Goal: Task Accomplishment & Management: Use online tool/utility

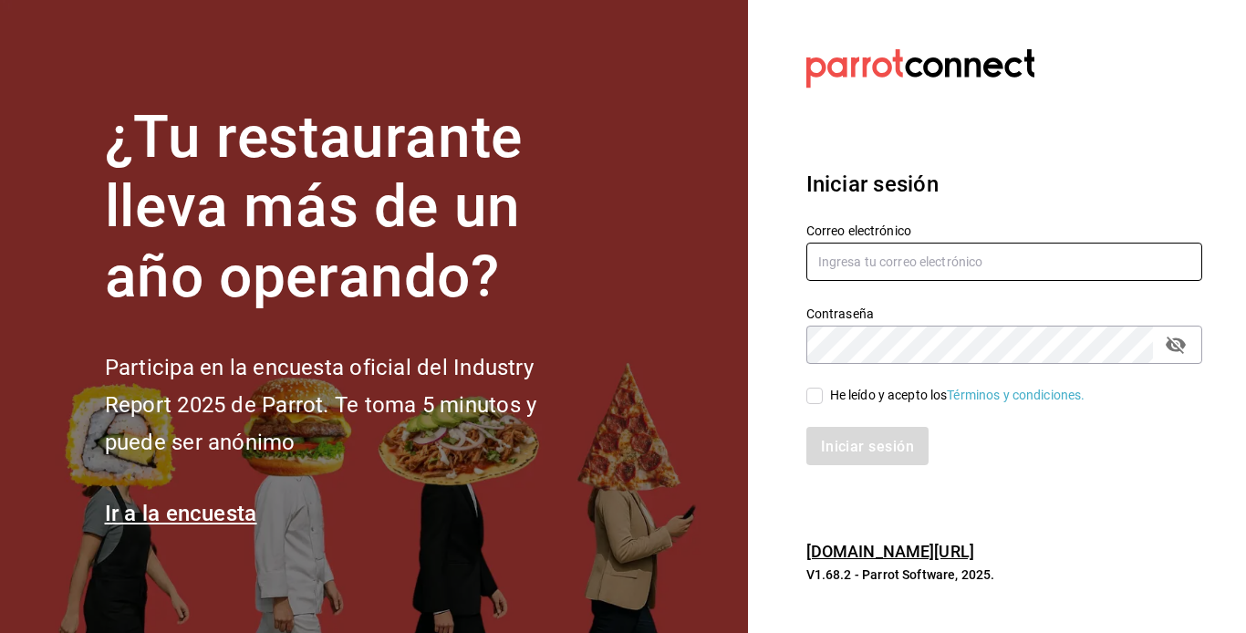
type input "[EMAIL_ADDRESS][DOMAIN_NAME]"
click at [816, 398] on input "He leído y acepto los Términos y condiciones." at bounding box center [814, 396] width 16 height 16
checkbox input "true"
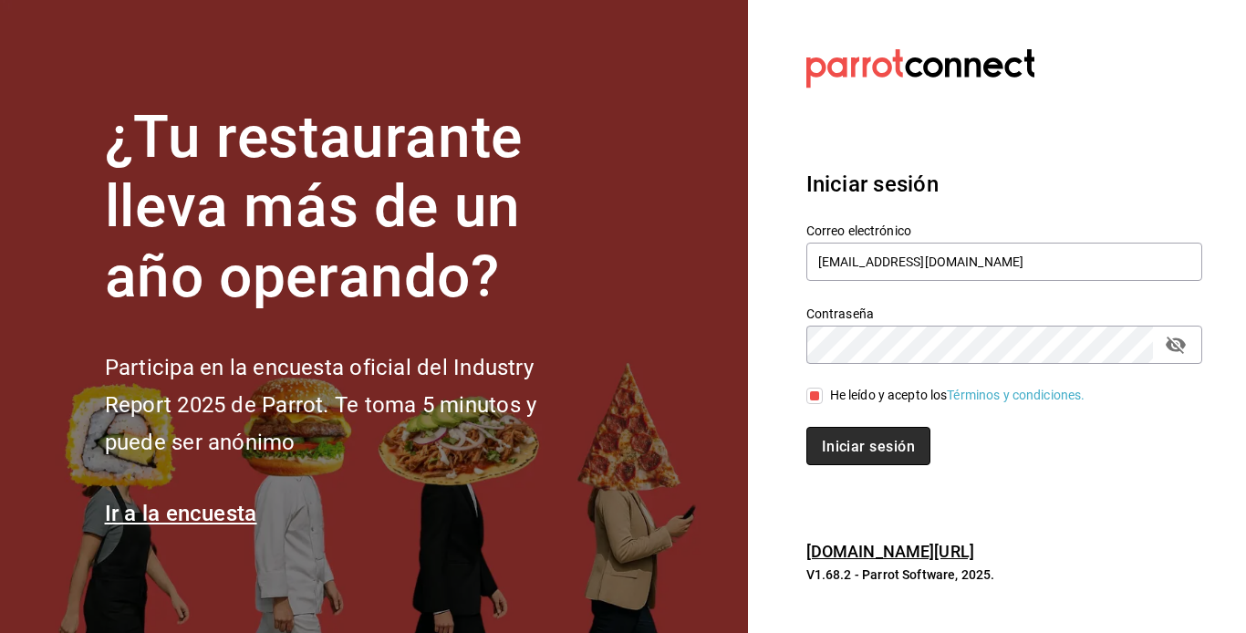
click at [841, 441] on font "Iniciar sesión" at bounding box center [868, 446] width 93 height 17
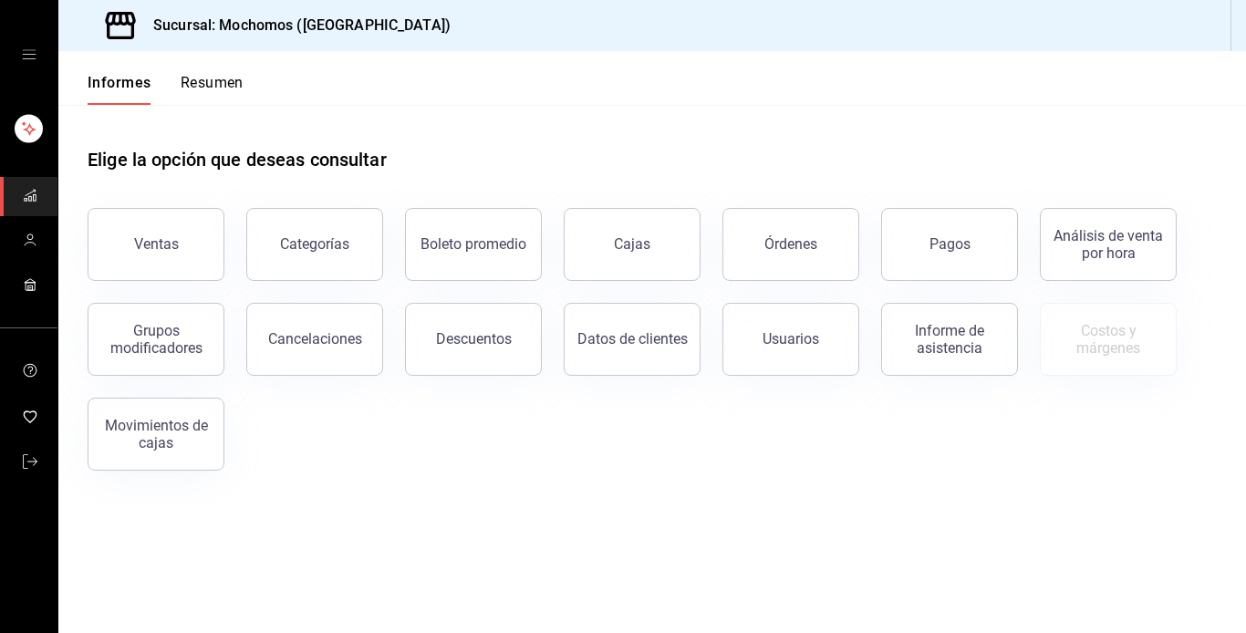
click at [207, 74] on font "Resumen" at bounding box center [212, 82] width 63 height 17
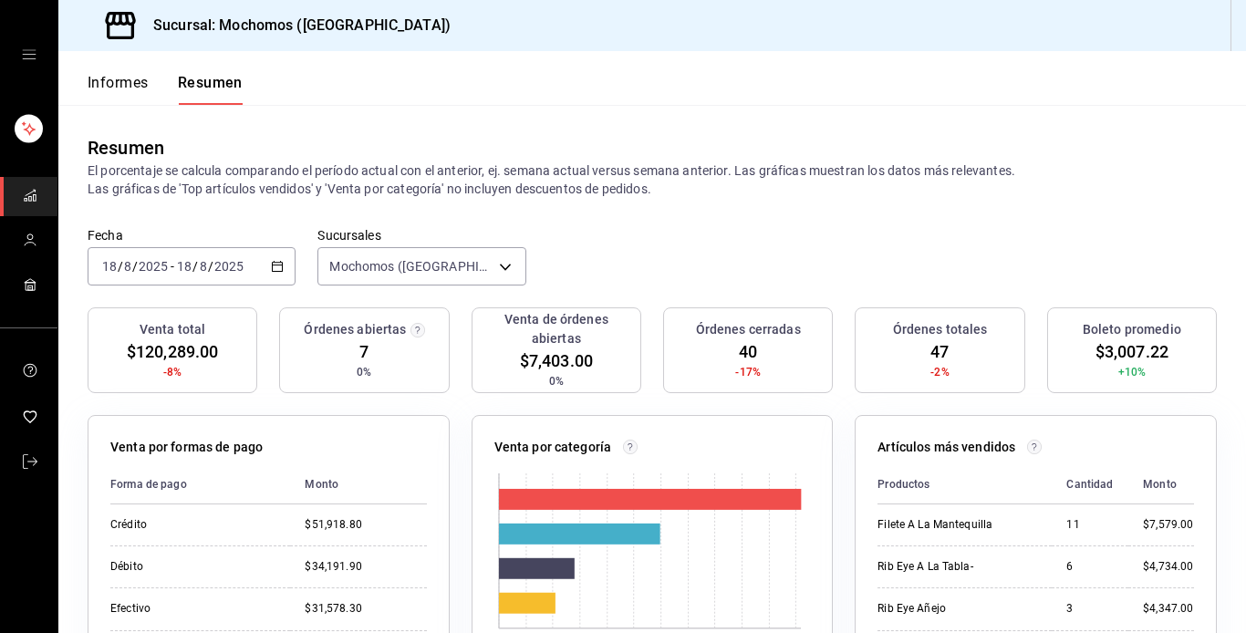
click at [274, 268] on icon "button" at bounding box center [277, 266] width 13 height 13
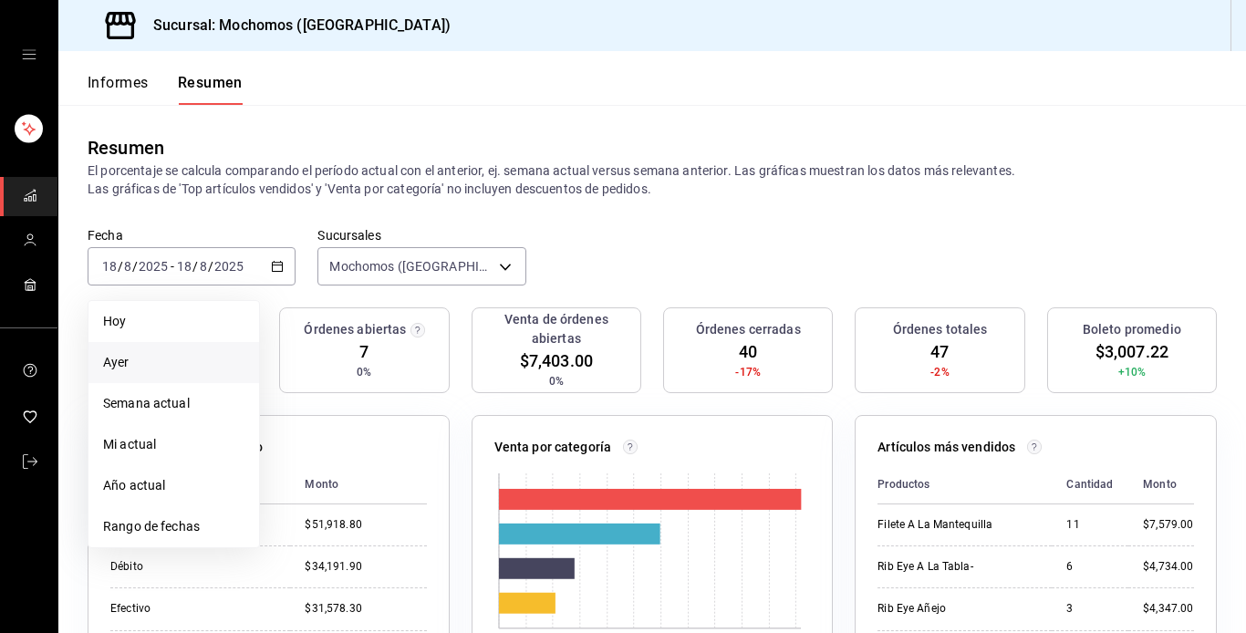
click at [141, 360] on span "Ayer" at bounding box center [173, 362] width 141 height 19
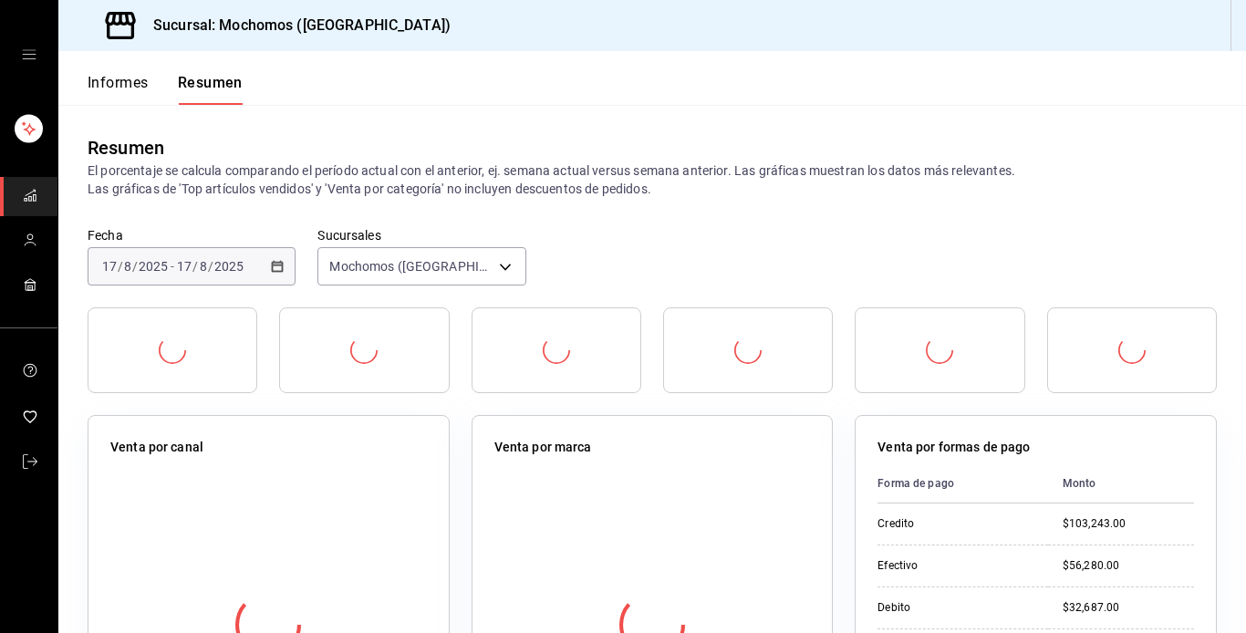
click at [141, 360] on div at bounding box center [173, 350] width 170 height 86
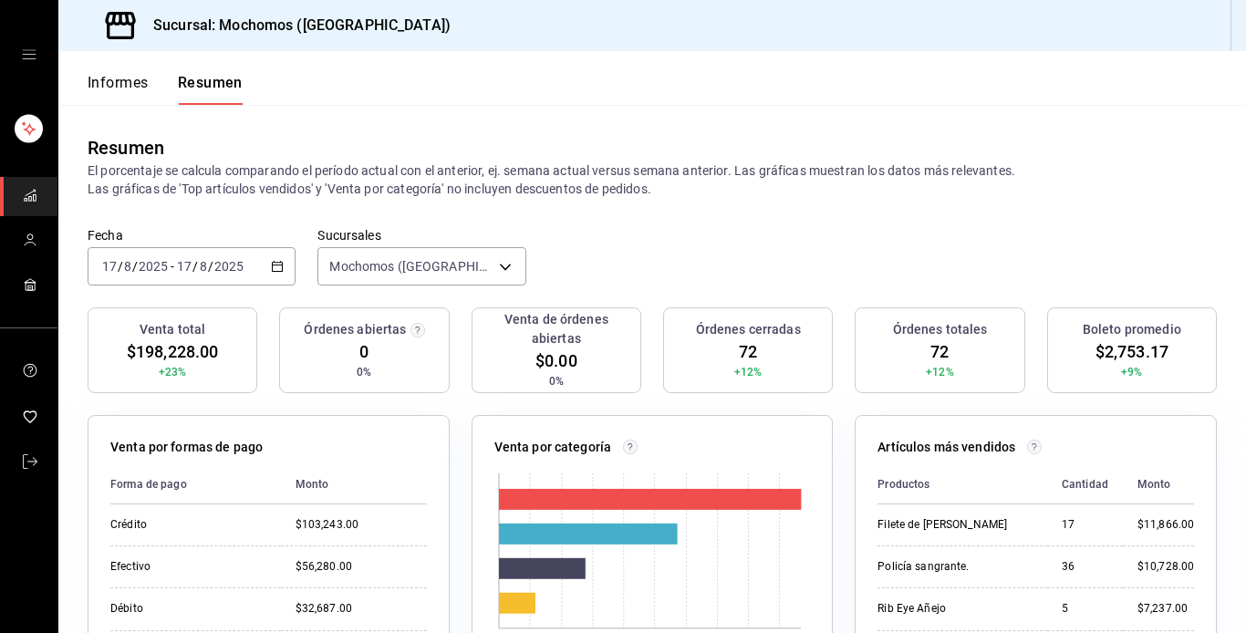
click at [274, 267] on icon "button" at bounding box center [277, 266] width 13 height 13
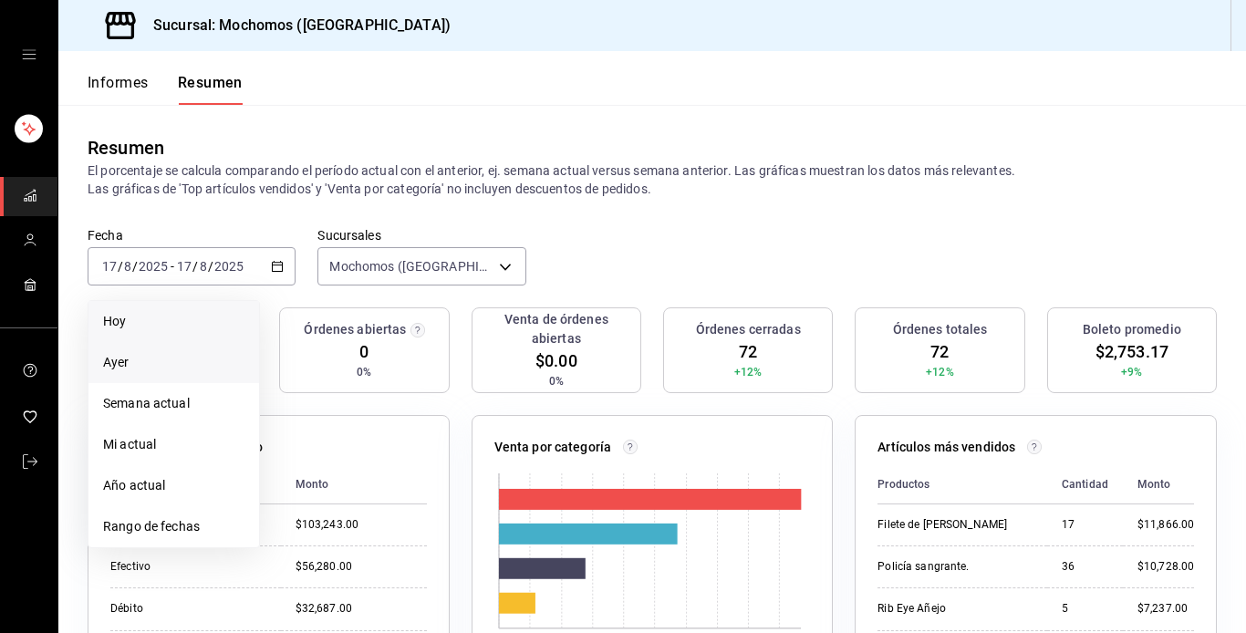
click at [144, 327] on span "Hoy" at bounding box center [173, 321] width 141 height 19
